Goal: Find specific page/section: Find specific page/section

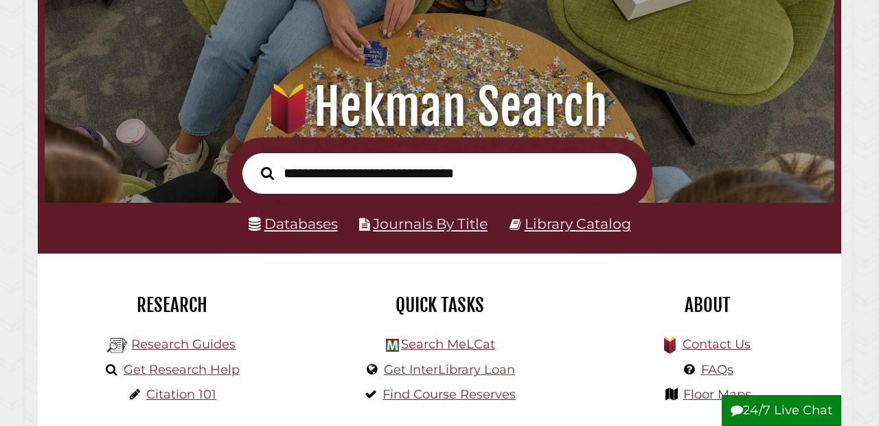
scroll to position [83, 0]
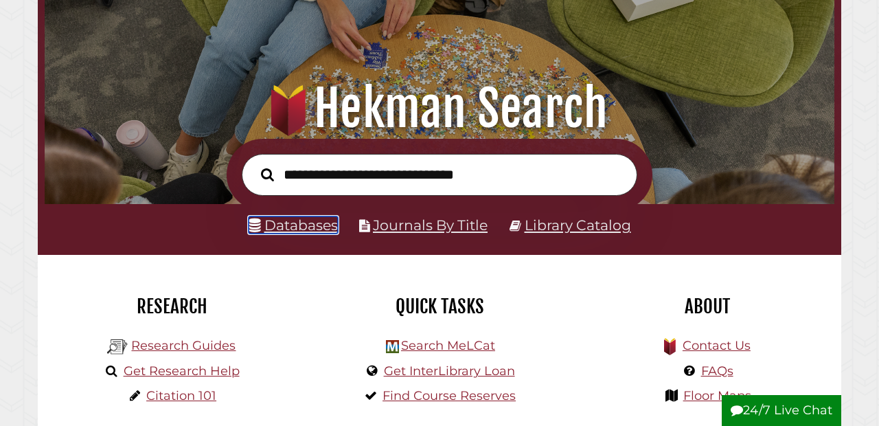
click at [276, 222] on link "Databases" at bounding box center [292, 224] width 89 height 17
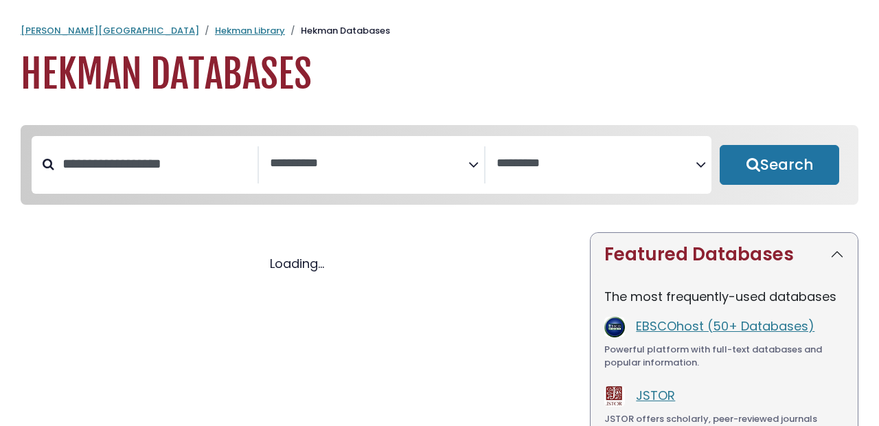
select select "Database Subject Filter"
select select "Database Vendors Filter"
select select "Database Subject Filter"
select select "Database Vendors Filter"
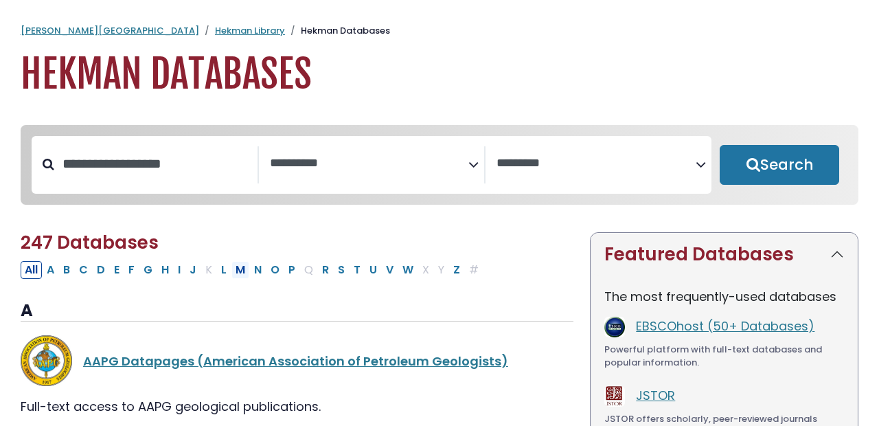
click at [240, 269] on button "M" at bounding box center [240, 270] width 18 height 18
select select "Database Subject Filter"
select select "Database Vendors Filter"
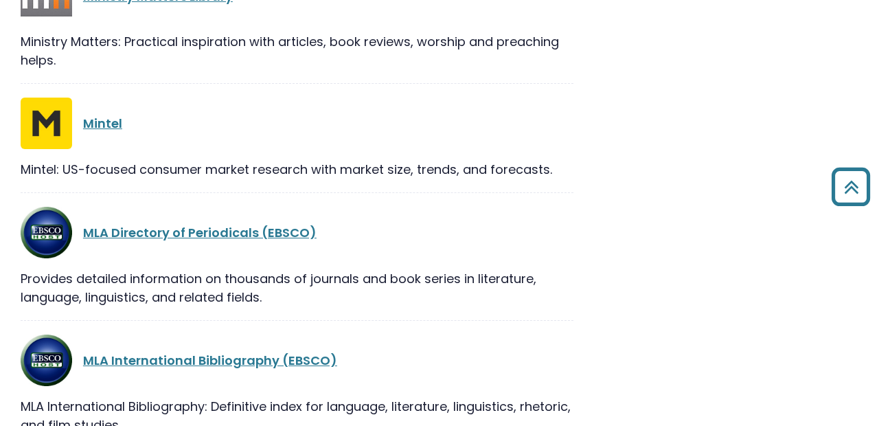
scroll to position [1301, 0]
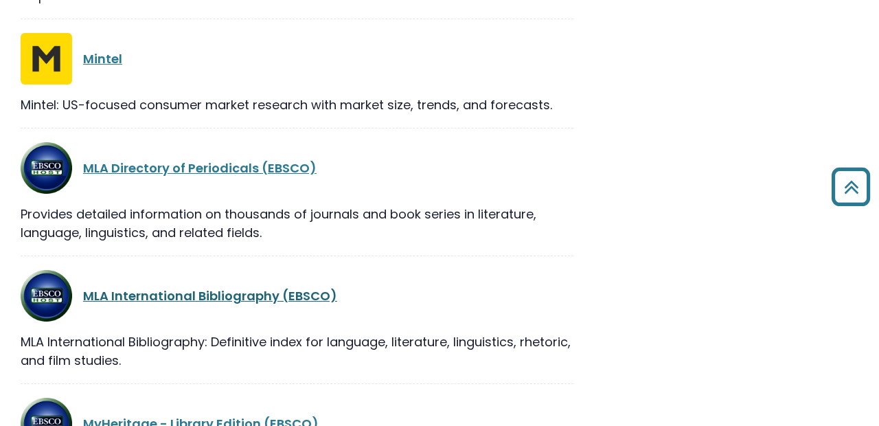
click at [226, 300] on link "MLA International Bibliography (EBSCO)" at bounding box center [210, 295] width 254 height 17
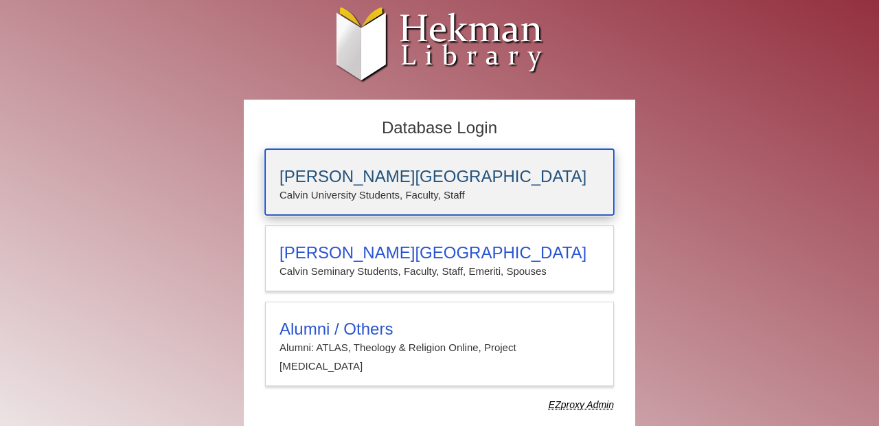
click at [329, 161] on div "Calvin University Calvin University Students, Faculty, Staff" at bounding box center [439, 182] width 349 height 66
